Goal: Task Accomplishment & Management: Complete application form

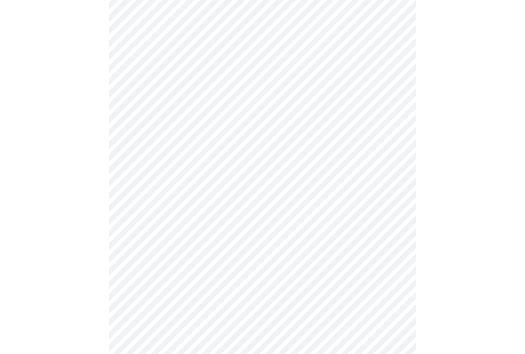
scroll to position [2024, 0]
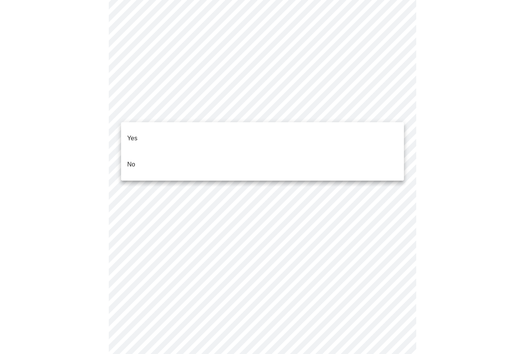
click at [145, 159] on li "No" at bounding box center [262, 165] width 283 height 26
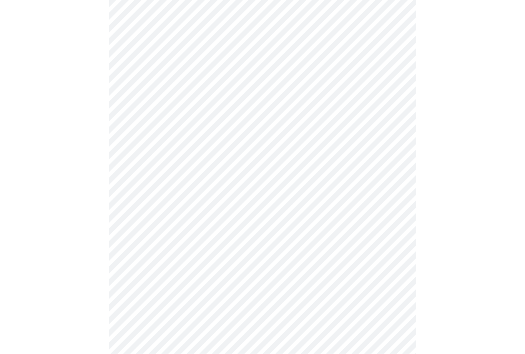
scroll to position [100, 0]
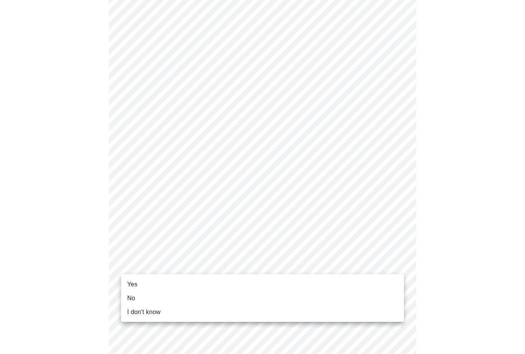
scroll to position [379, 0]
click at [138, 286] on li "Yes" at bounding box center [262, 285] width 283 height 14
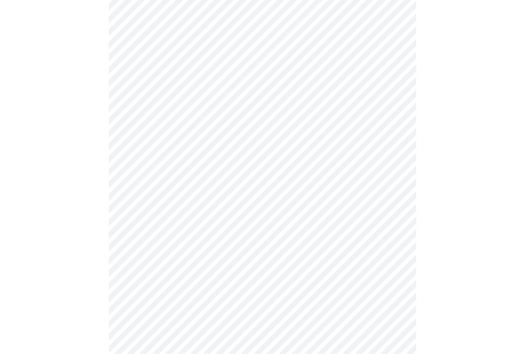
scroll to position [0, 0]
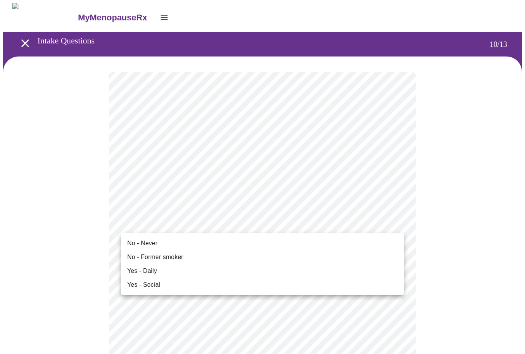
click at [176, 257] on span "No - Former smoker" at bounding box center [155, 257] width 56 height 9
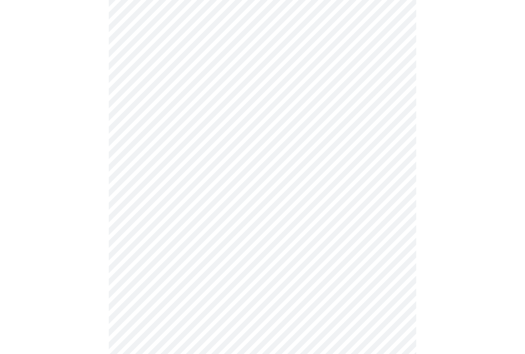
scroll to position [615, 0]
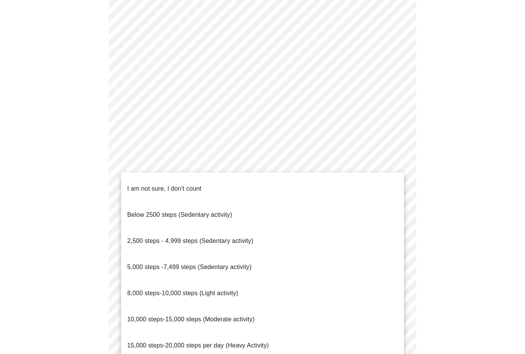
click at [220, 207] on span "Below 2500 steps (Sedentary activity)" at bounding box center [179, 215] width 105 height 22
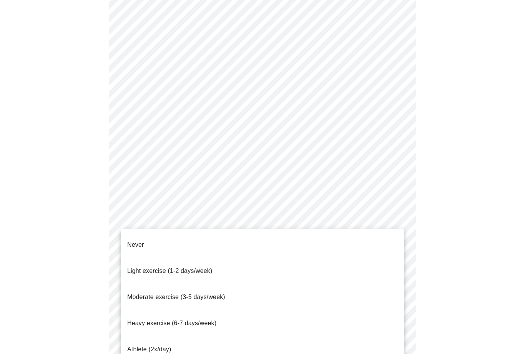
click at [143, 242] on span "Never" at bounding box center [135, 245] width 17 height 7
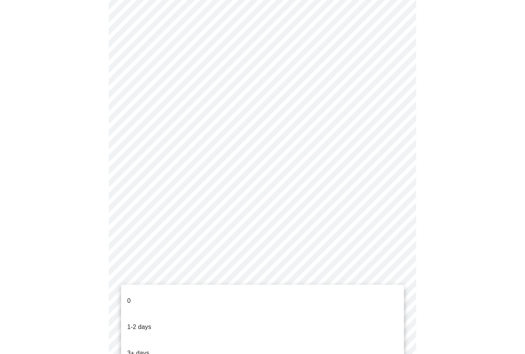
click at [145, 292] on li "0" at bounding box center [262, 301] width 283 height 26
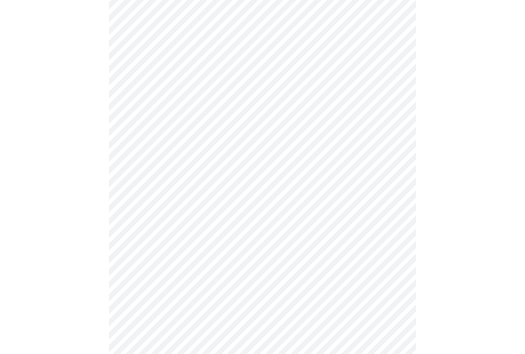
scroll to position [0, 0]
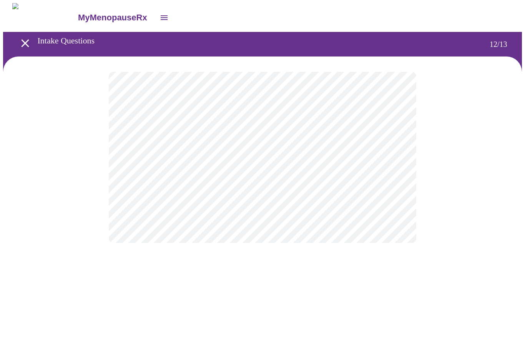
click at [392, 160] on body "MyMenopauseRx Intake Questions 12 / 13" at bounding box center [262, 130] width 519 height 255
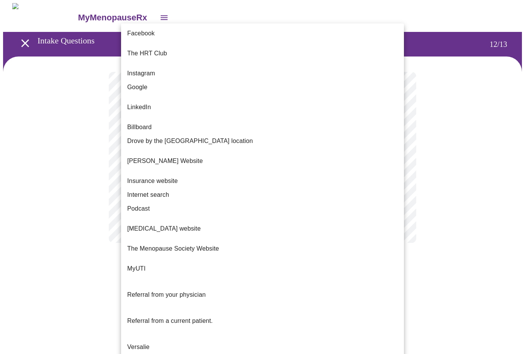
click at [207, 318] on span "Referral from a current patient." at bounding box center [170, 321] width 86 height 7
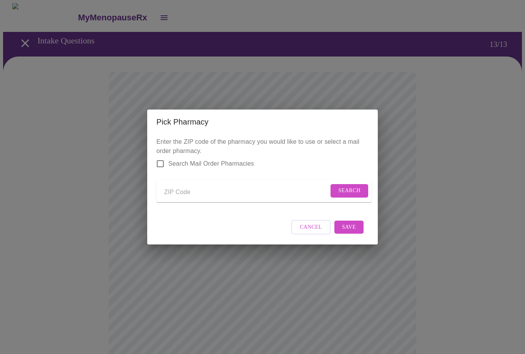
click at [524, 110] on div "Pick Pharmacy Enter the ZIP code of the pharmacy you would like to use or selec…" at bounding box center [262, 177] width 525 height 354
click at [267, 194] on input "Send a message to your care team" at bounding box center [246, 192] width 165 height 12
type input "54311"
click at [349, 186] on span "Search" at bounding box center [349, 191] width 22 height 10
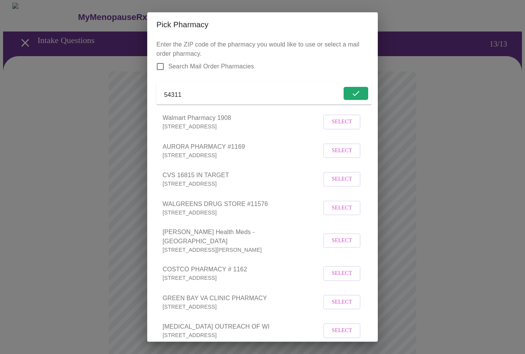
click at [337, 156] on span "Select" at bounding box center [342, 151] width 20 height 10
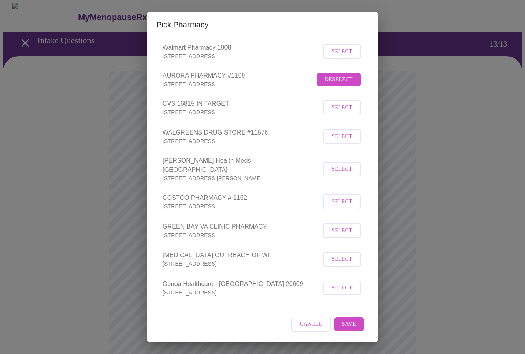
scroll to position [71, 0]
click at [351, 324] on span "Save" at bounding box center [349, 325] width 14 height 10
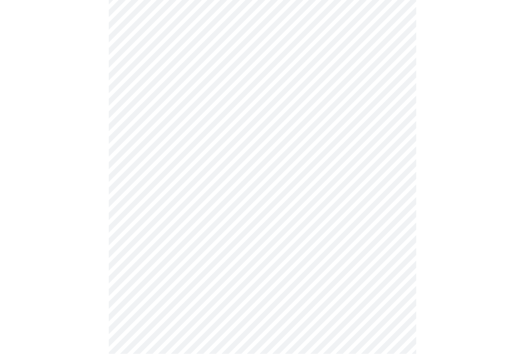
scroll to position [214, 0]
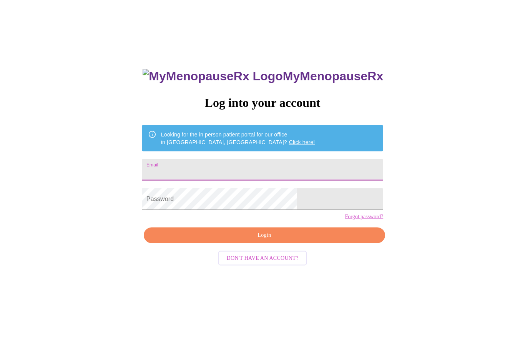
scroll to position [17, 0]
type input "[EMAIL_ADDRESS][DOMAIN_NAME]"
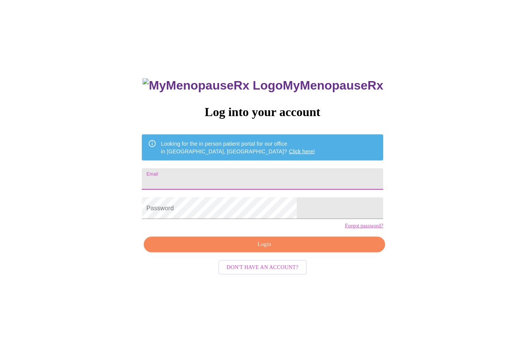
type input "bsoenksen94@gmail.com"
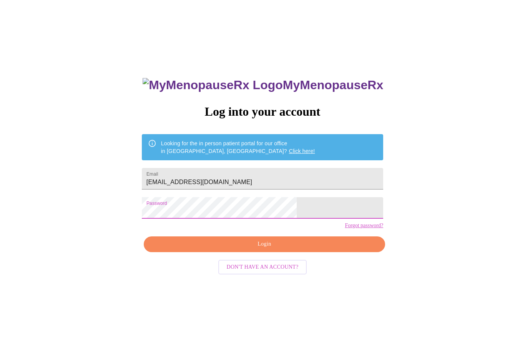
scroll to position [8, 0]
click at [299, 250] on span "Login" at bounding box center [265, 245] width 224 height 10
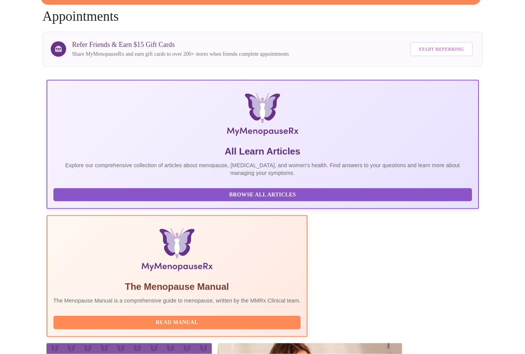
scroll to position [67, 0]
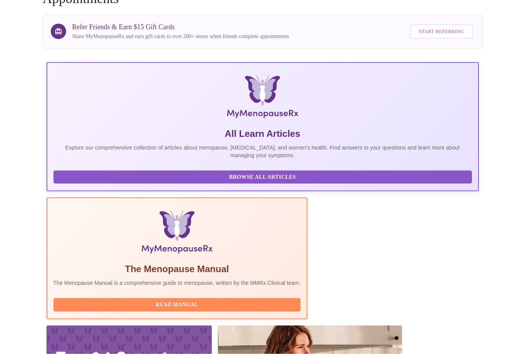
click at [223, 300] on span "Read Manual" at bounding box center [177, 305] width 232 height 10
click at [241, 300] on span "Read Manual" at bounding box center [177, 305] width 232 height 10
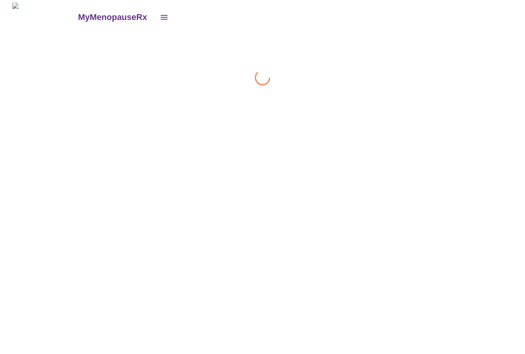
scroll to position [0, 0]
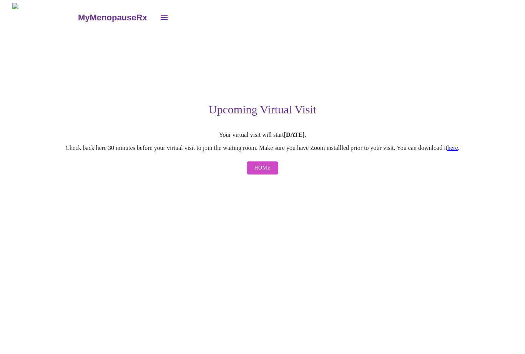
click at [458, 151] on link "here" at bounding box center [453, 148] width 11 height 7
click at [264, 166] on span "Home" at bounding box center [263, 168] width 17 height 10
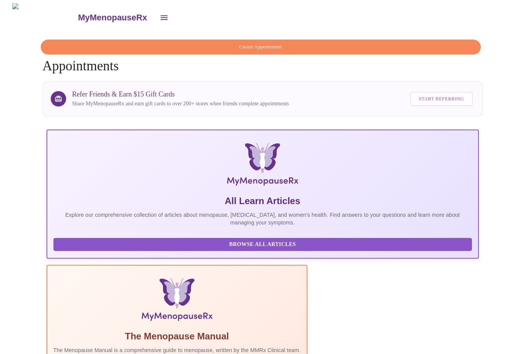
click at [228, 330] on h5 "The Menopause Manual" at bounding box center [177, 336] width 248 height 12
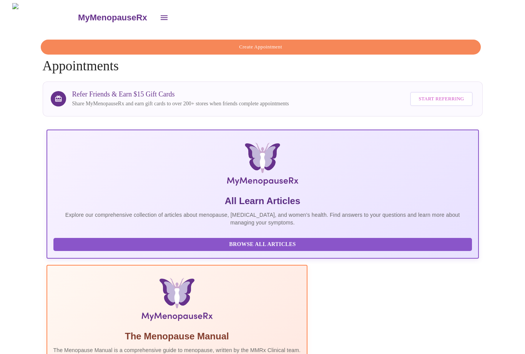
click at [116, 250] on span "Browse All Articles" at bounding box center [262, 245] width 403 height 10
